Goal: Transaction & Acquisition: Obtain resource

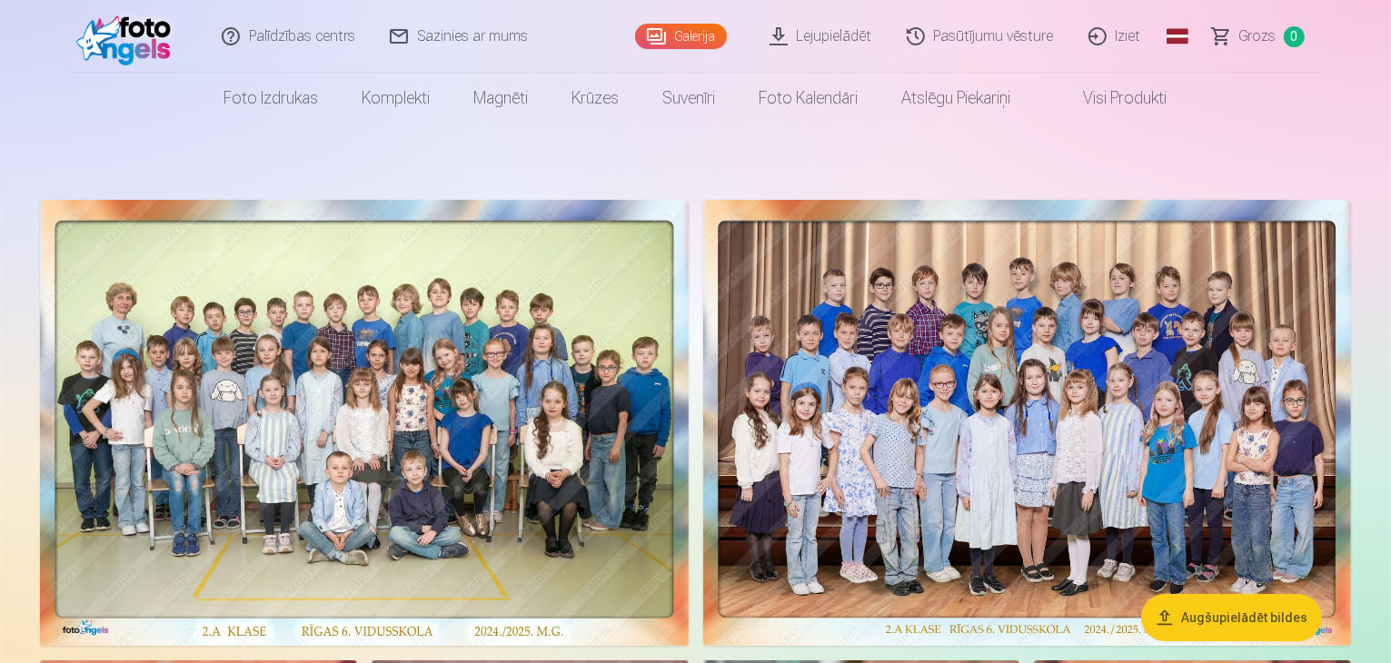
click at [827, 41] on link "Lejupielādēt" at bounding box center [821, 36] width 137 height 73
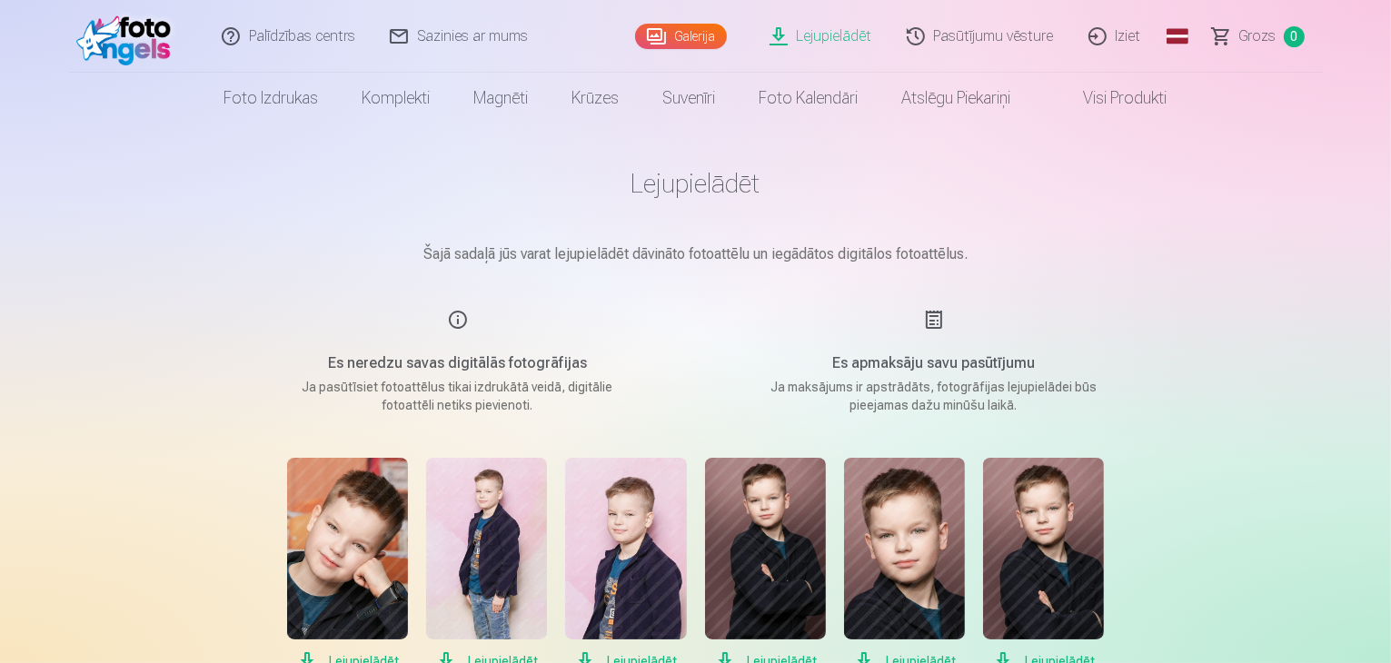
click at [1115, 45] on link "Iziet" at bounding box center [1115, 36] width 87 height 73
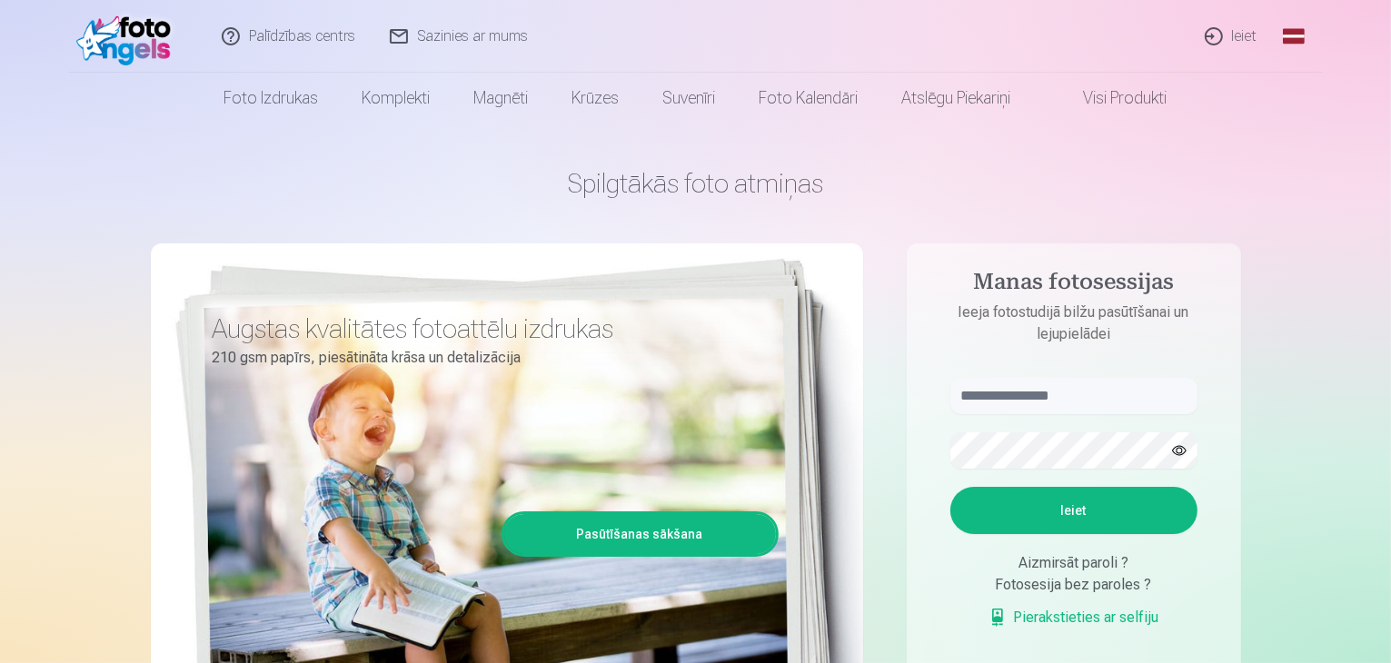
click at [1231, 33] on link "Ieiet" at bounding box center [1231, 36] width 87 height 73
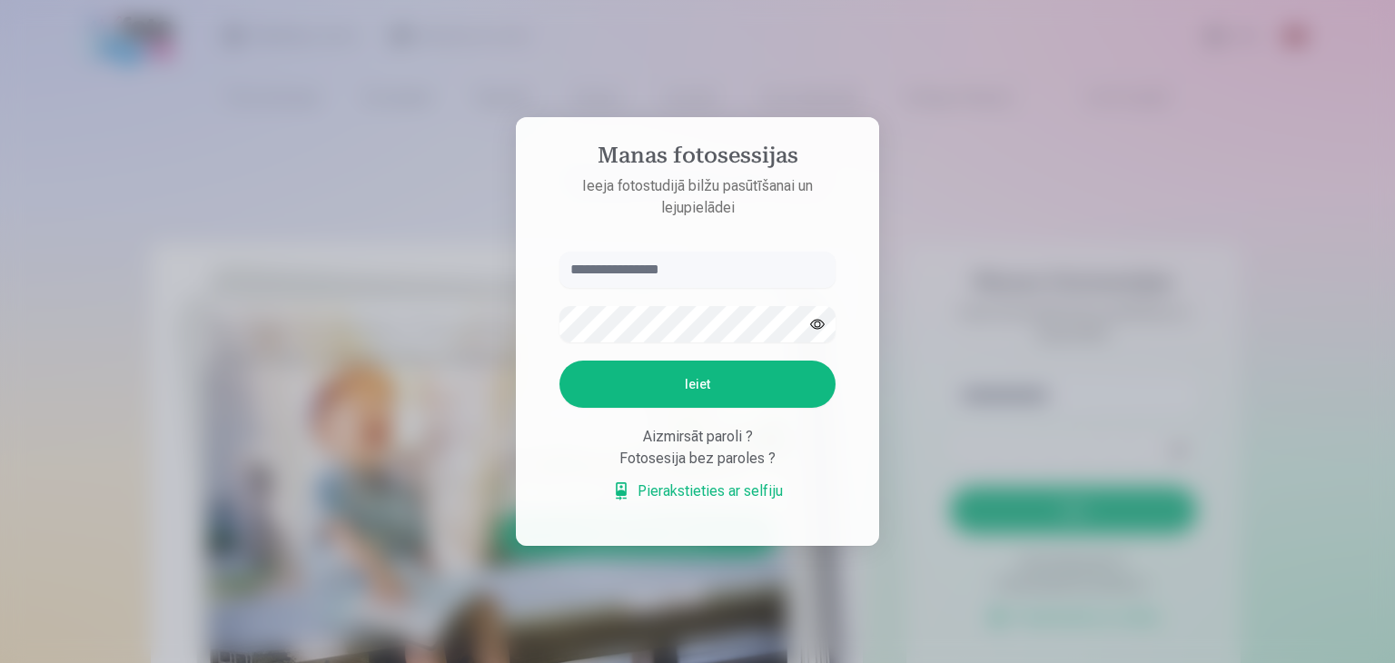
click at [719, 259] on input "text" at bounding box center [698, 270] width 276 height 36
type input "**********"
click at [560, 361] on button "Ieiet" at bounding box center [698, 384] width 276 height 47
click at [814, 307] on button "button" at bounding box center [817, 324] width 35 height 35
click at [735, 384] on button "Ieiet" at bounding box center [698, 384] width 276 height 47
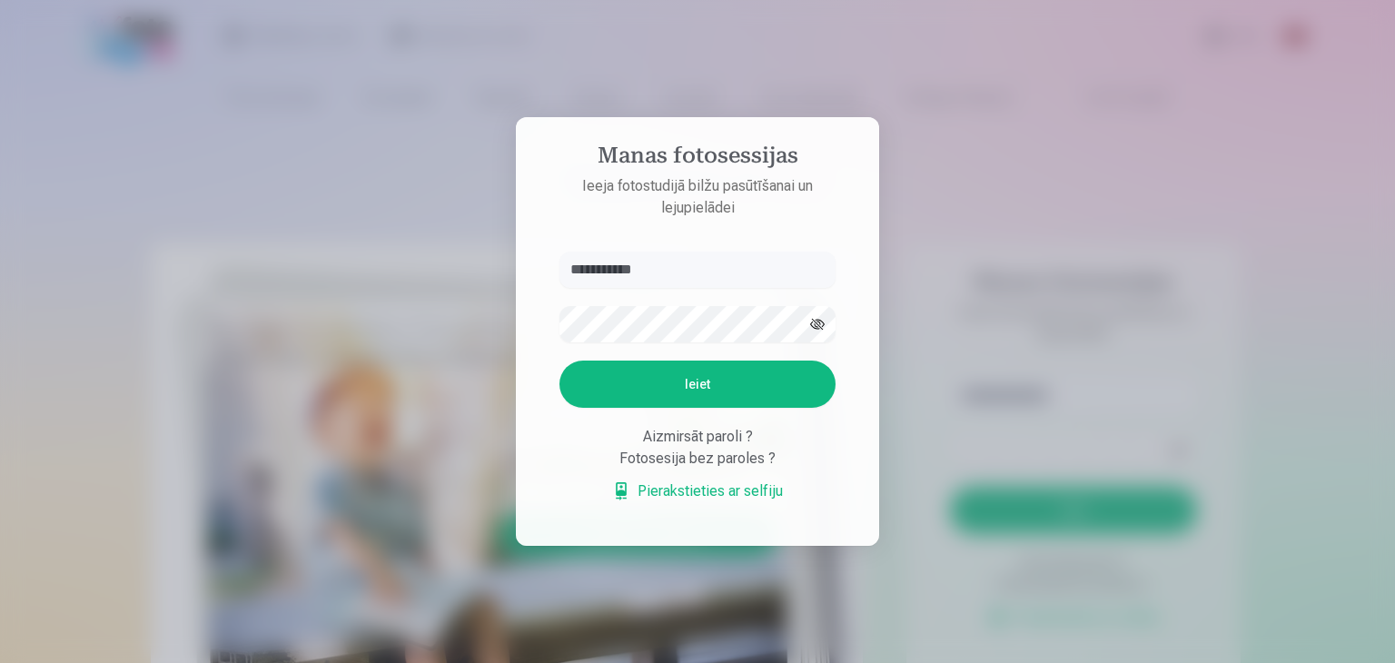
click at [694, 502] on link "Pierakstieties ar selfiju" at bounding box center [697, 492] width 171 height 22
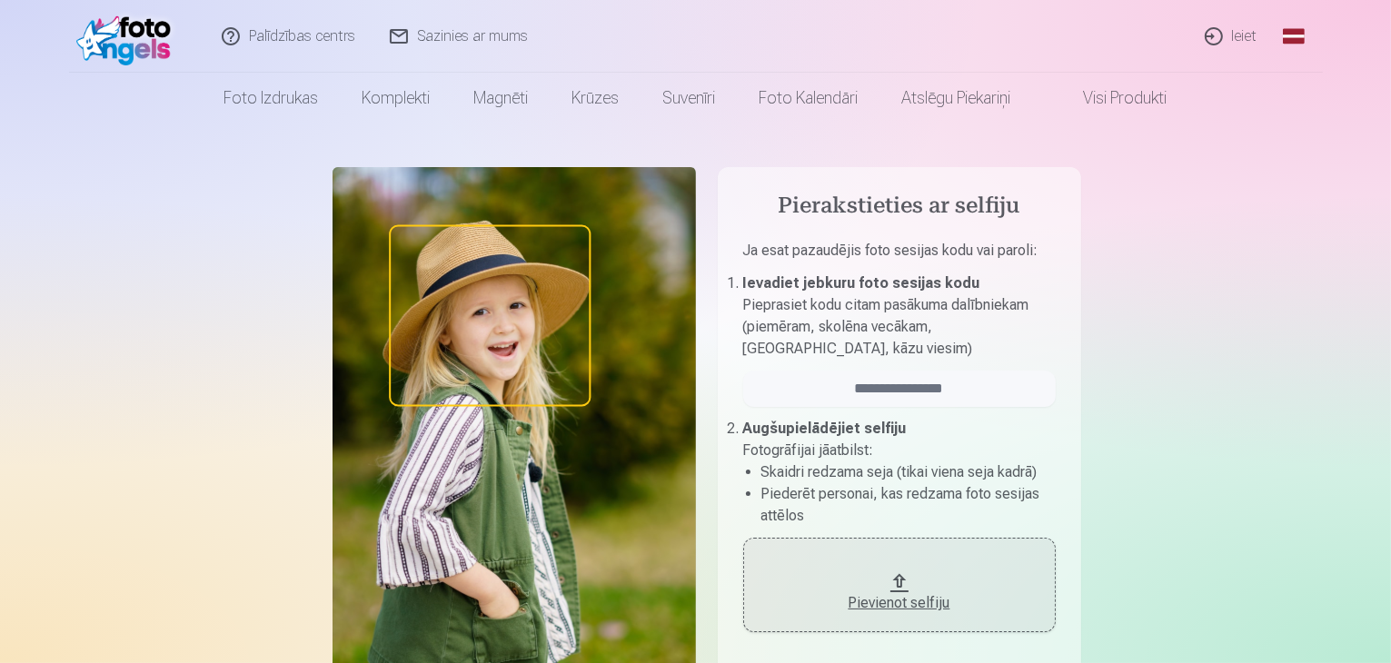
click at [817, 358] on p "Pieprasiet kodu citam pasākuma dalībniekam (piemēram, skolēna vecākam, kolēģim,…" at bounding box center [899, 326] width 312 height 65
click at [897, 391] on input "email" at bounding box center [899, 389] width 312 height 36
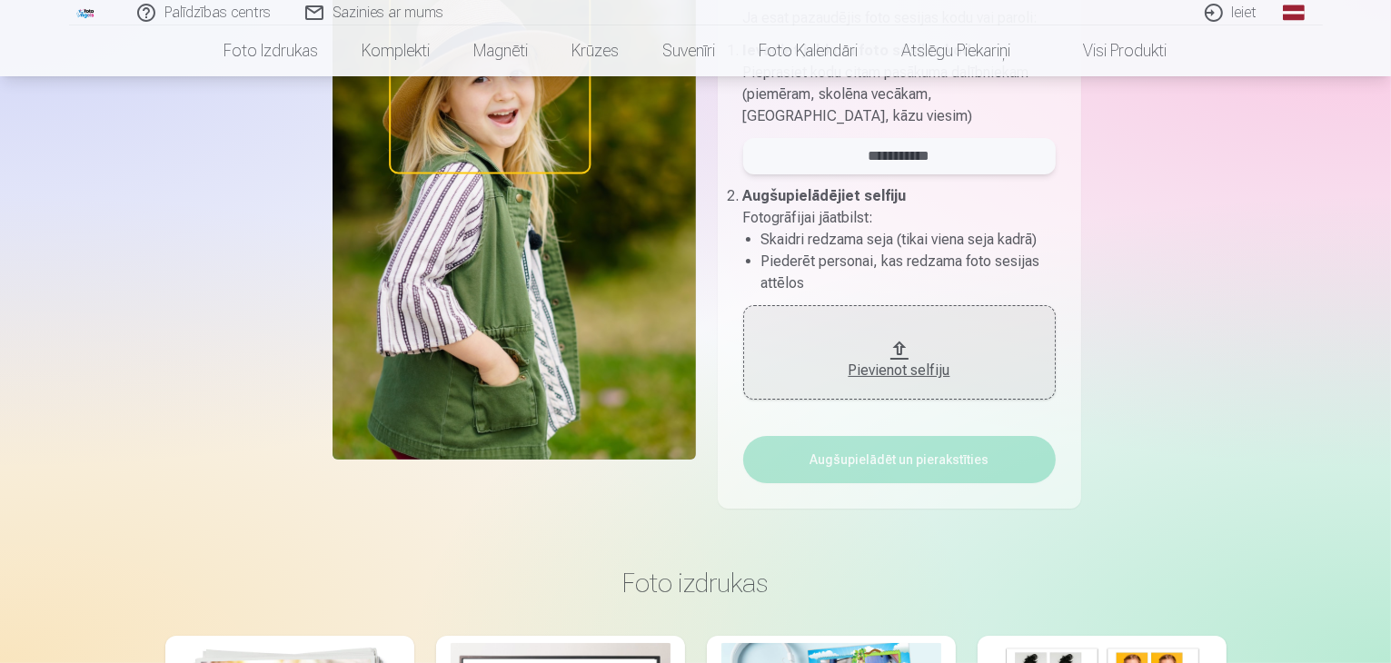
scroll to position [273, 0]
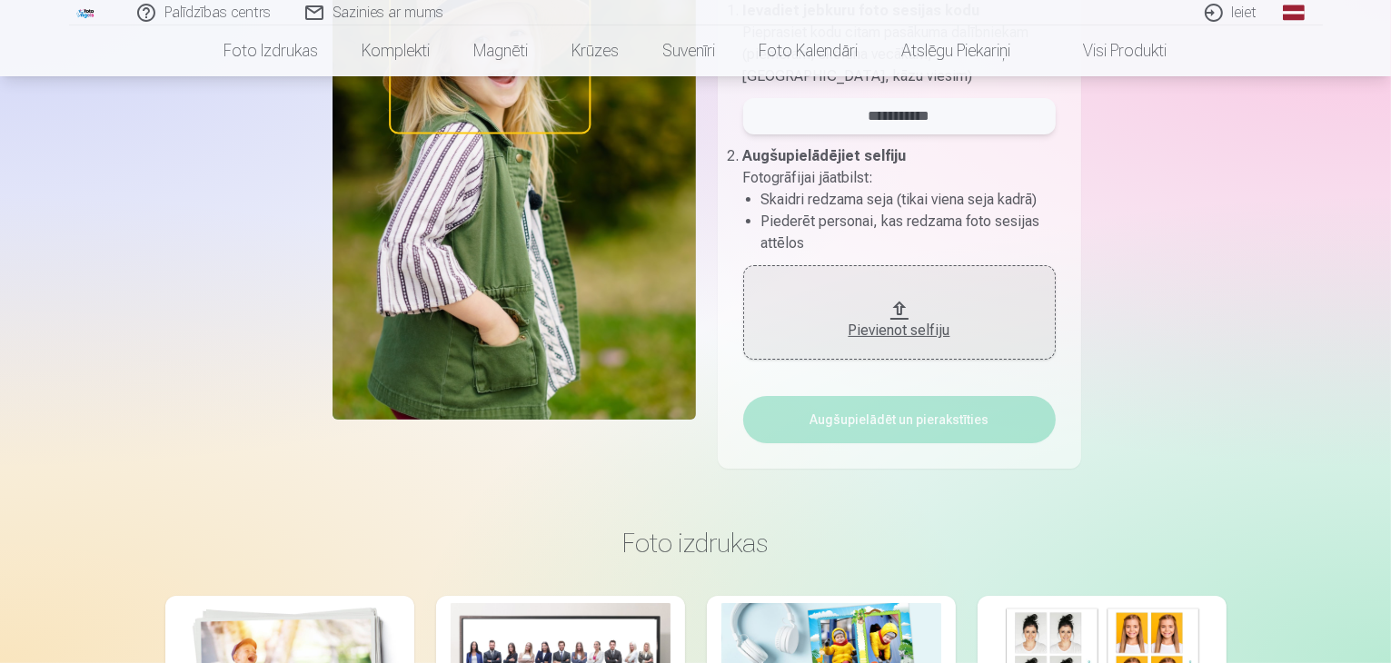
type input "**********"
click at [924, 313] on div "Pievienot selfiju" at bounding box center [899, 325] width 276 height 33
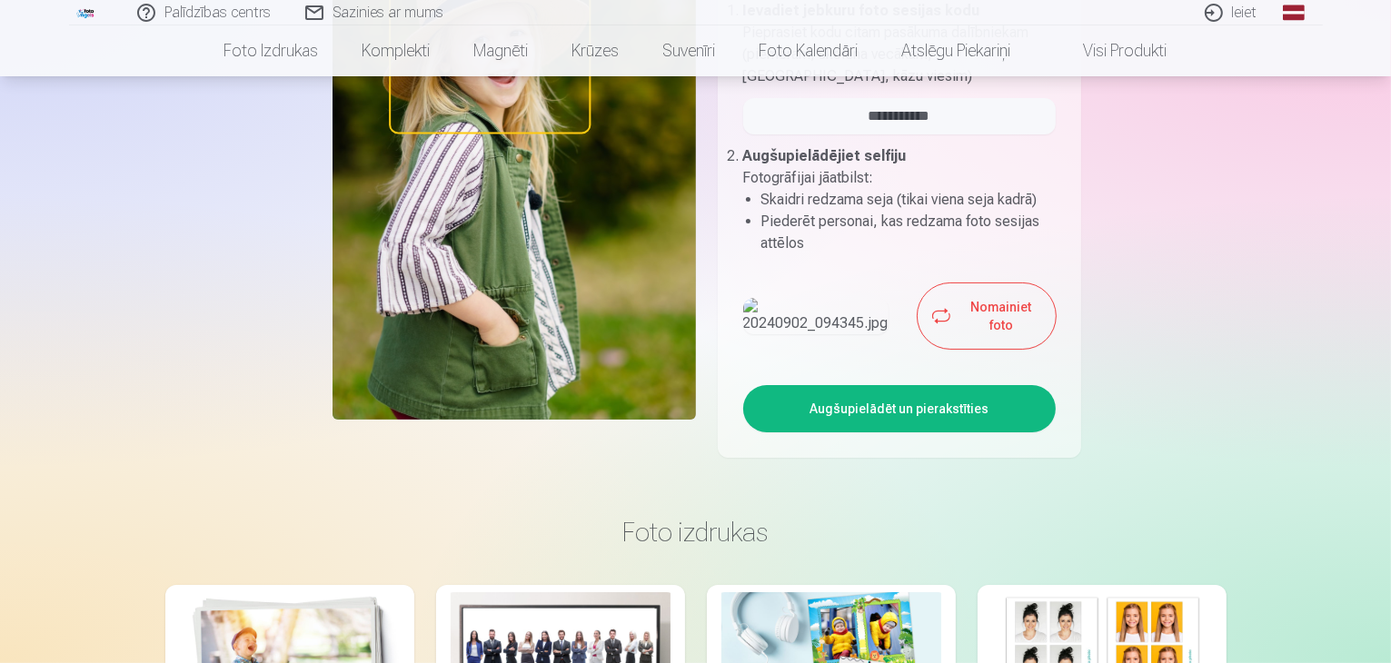
click at [916, 403] on button "Augšupielādēt un pierakstīties" at bounding box center [899, 408] width 312 height 47
